Goal: Information Seeking & Learning: Learn about a topic

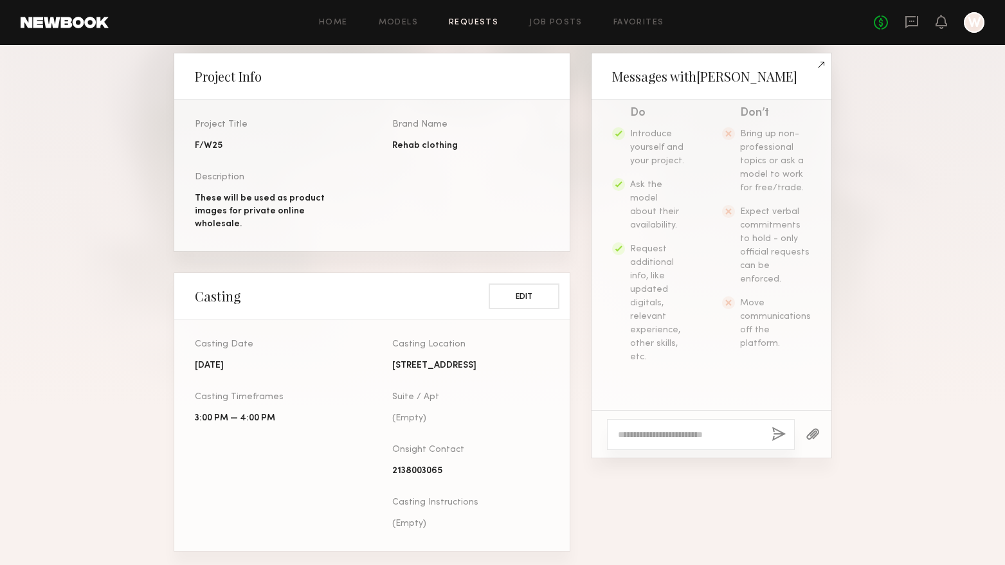
scroll to position [289, 0]
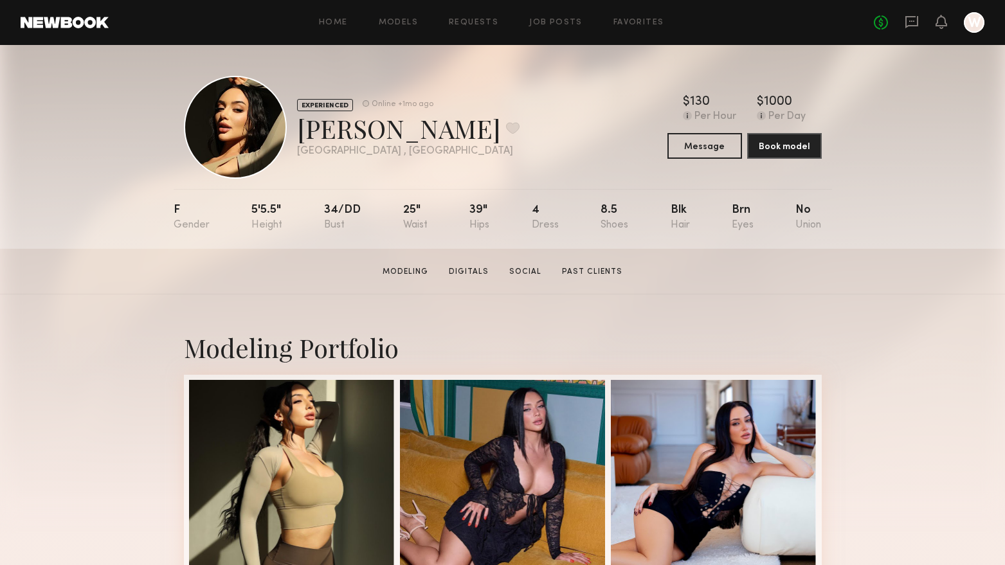
scroll to position [129, 0]
